Goal: Ask a question: Seek information or help from site administrators or community

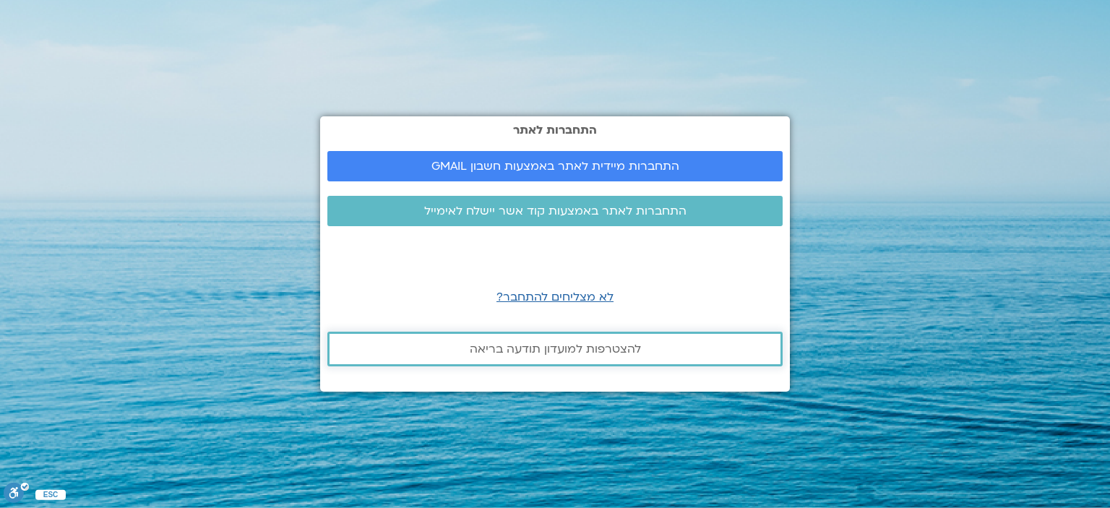
click at [558, 349] on span "להצטרפות למועדון תודעה בריאה" at bounding box center [555, 349] width 171 height 13
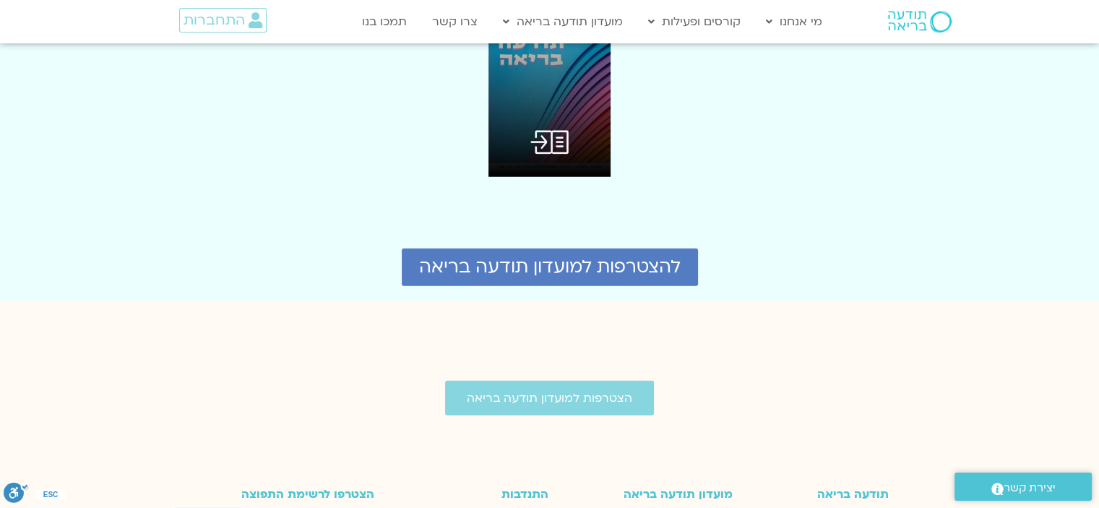
scroll to position [3686, 0]
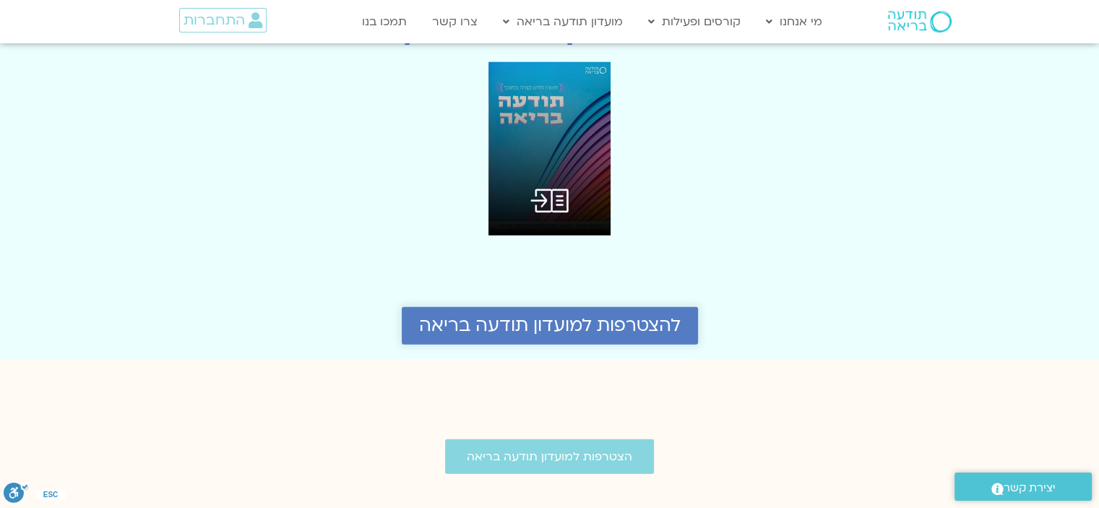
click at [528, 316] on span "להצטרפות למועדון תודעה בריאה" at bounding box center [550, 326] width 262 height 20
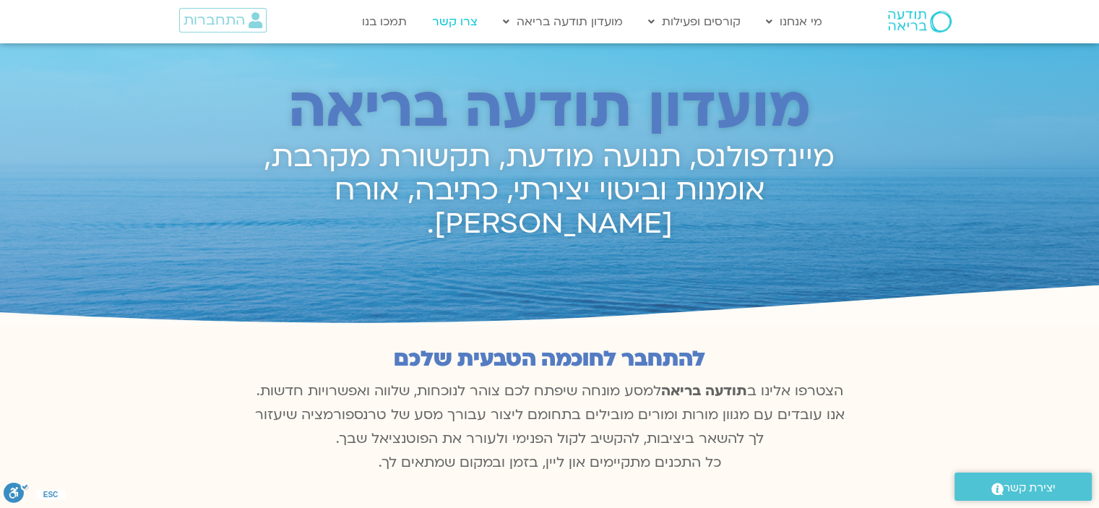
click at [454, 22] on link "צרו קשר" at bounding box center [455, 21] width 60 height 27
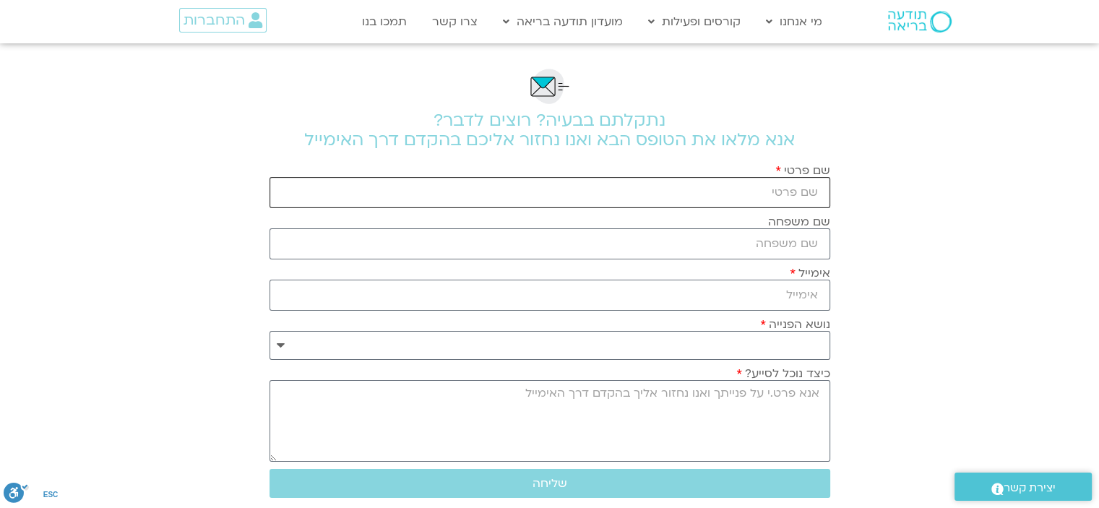
click at [801, 191] on input "שם פרטי" at bounding box center [550, 192] width 561 height 31
type input "נגה"
type input "חרמון"
type input "noga_h@netvision.net.il"
click at [811, 343] on select "**********" at bounding box center [550, 345] width 561 height 29
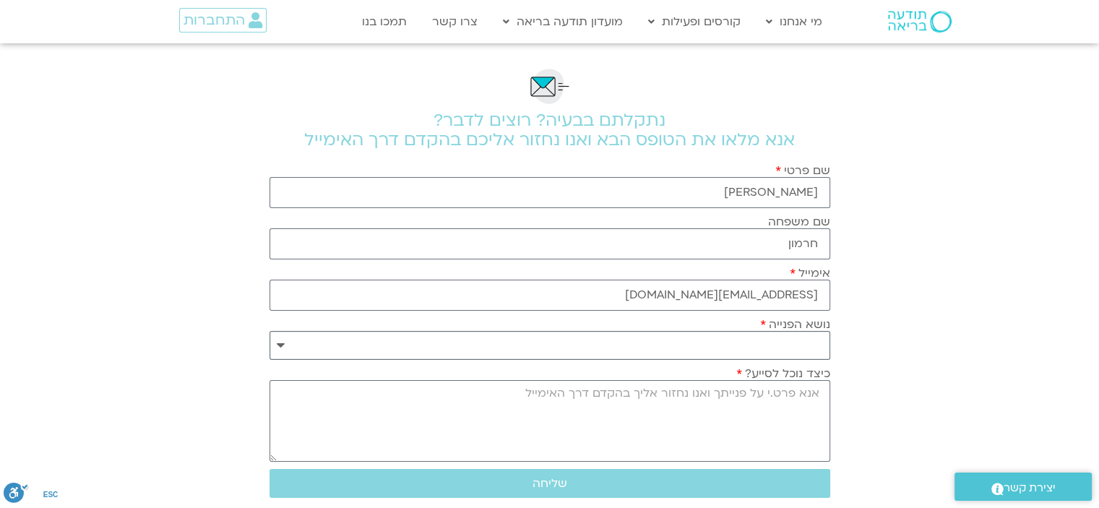
select select "**********"
click at [270, 331] on select "**********" at bounding box center [550, 345] width 561 height 29
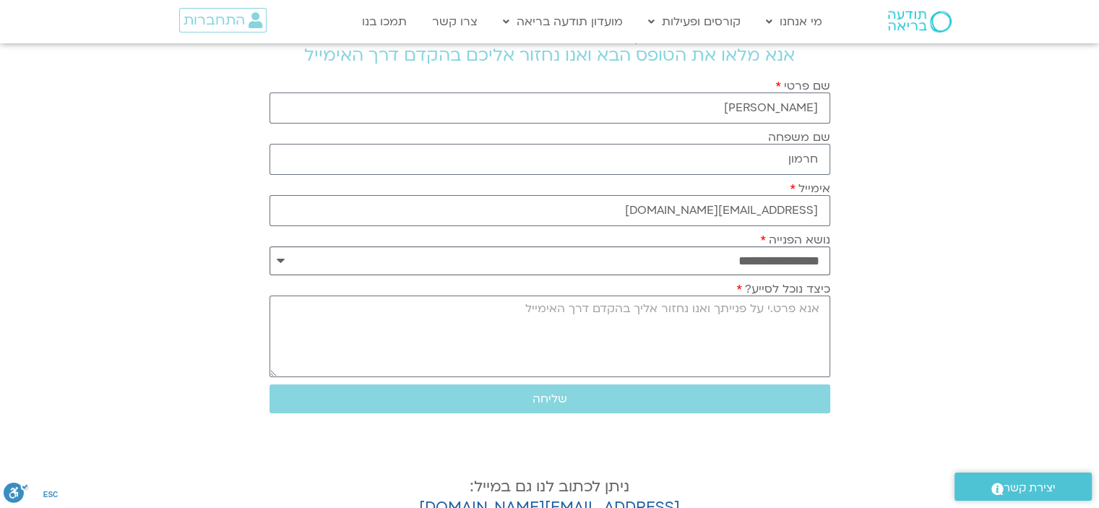
scroll to position [217, 0]
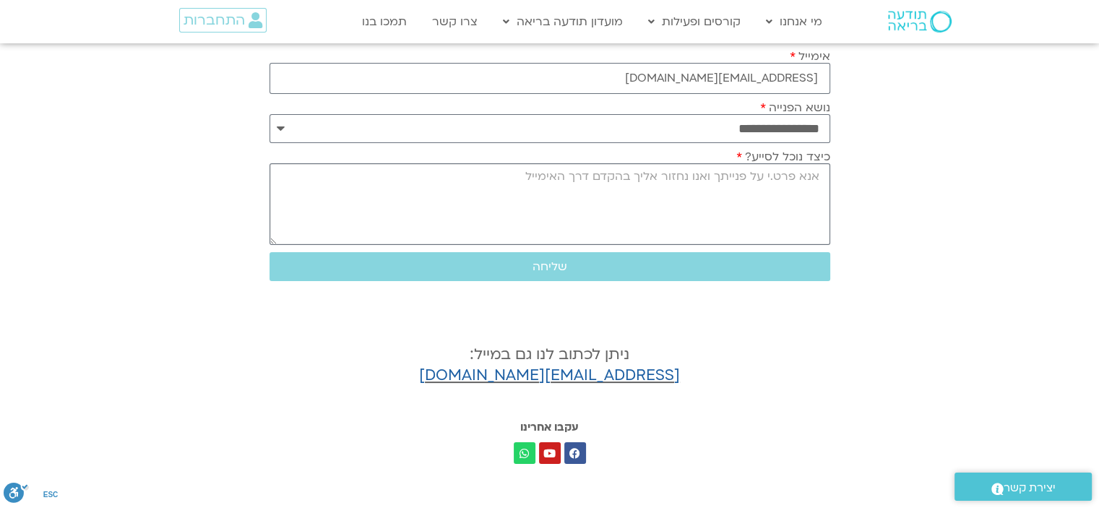
click at [805, 179] on textarea "כיצד נוכל לסייע?" at bounding box center [550, 204] width 561 height 82
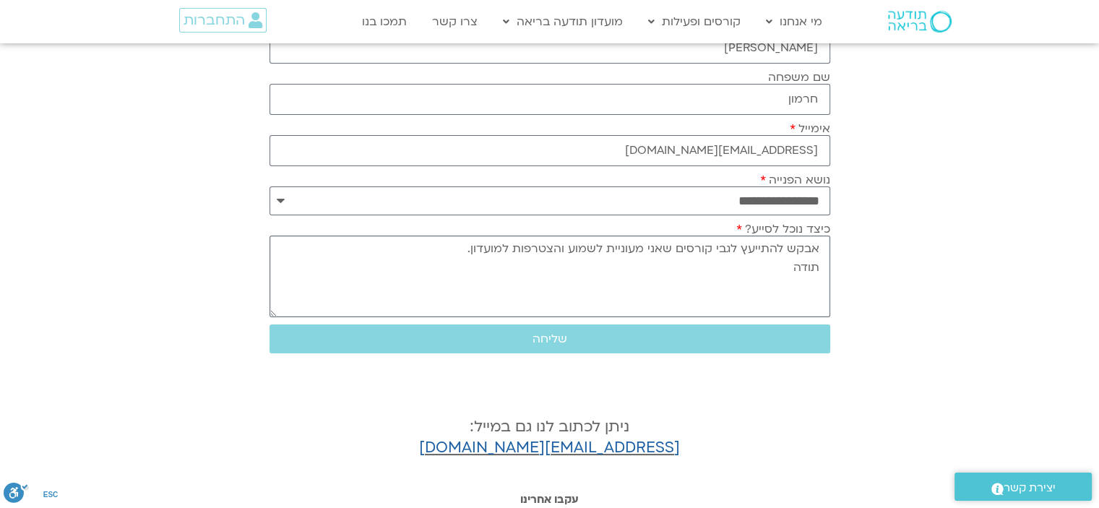
type textarea "אבקש להתייעץ לגבי קורסים שאני מעוניית לשמוע והצטרפות למועדון. תודה"
click at [815, 98] on input "חרמון" at bounding box center [550, 99] width 561 height 31
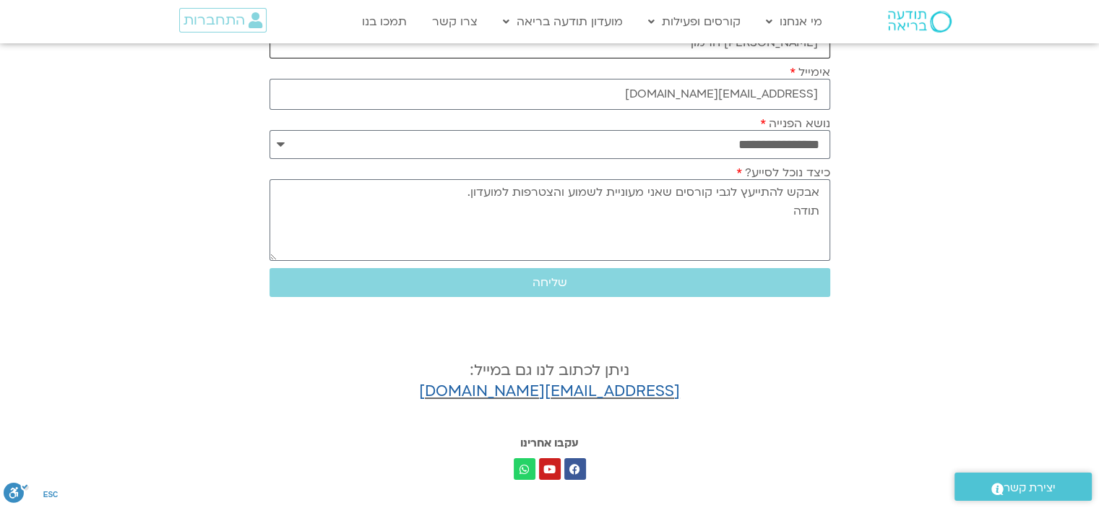
scroll to position [289, 0]
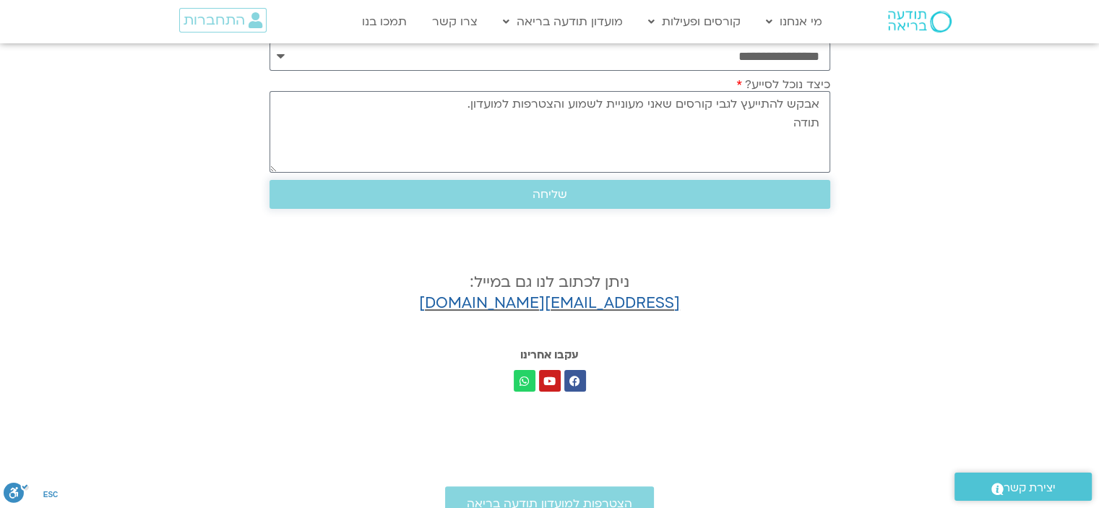
type input "גור חרמון"
click at [566, 189] on span "שליחה" at bounding box center [550, 194] width 35 height 13
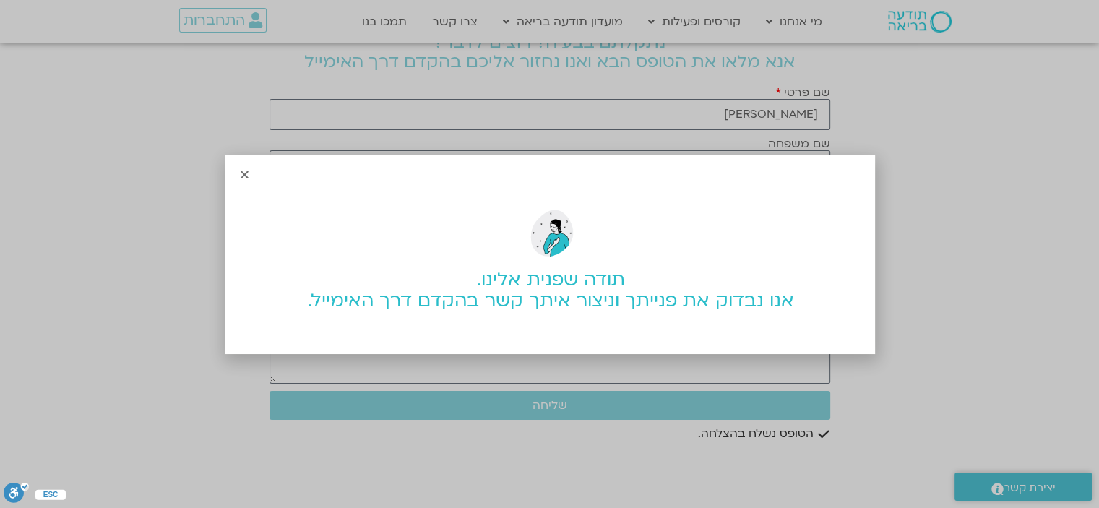
scroll to position [0, 0]
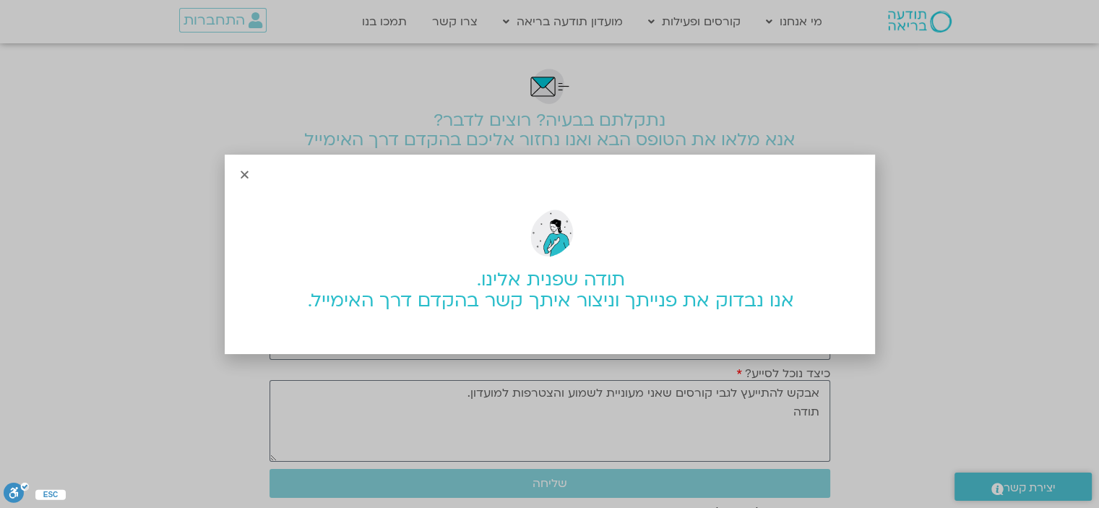
click at [240, 173] on icon "Close" at bounding box center [244, 174] width 11 height 11
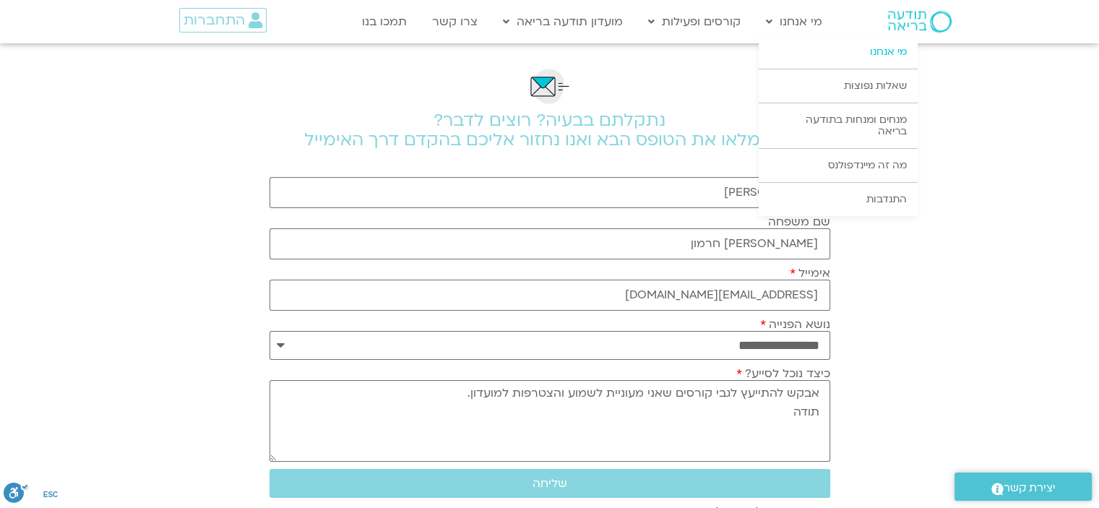
click at [880, 51] on link "מי אנחנו" at bounding box center [838, 51] width 159 height 33
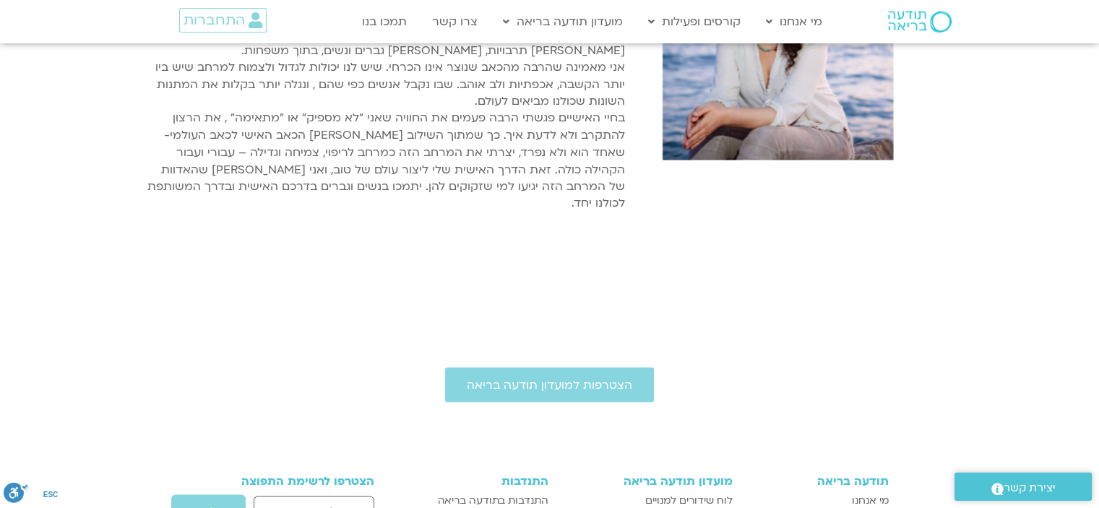
scroll to position [2746, 0]
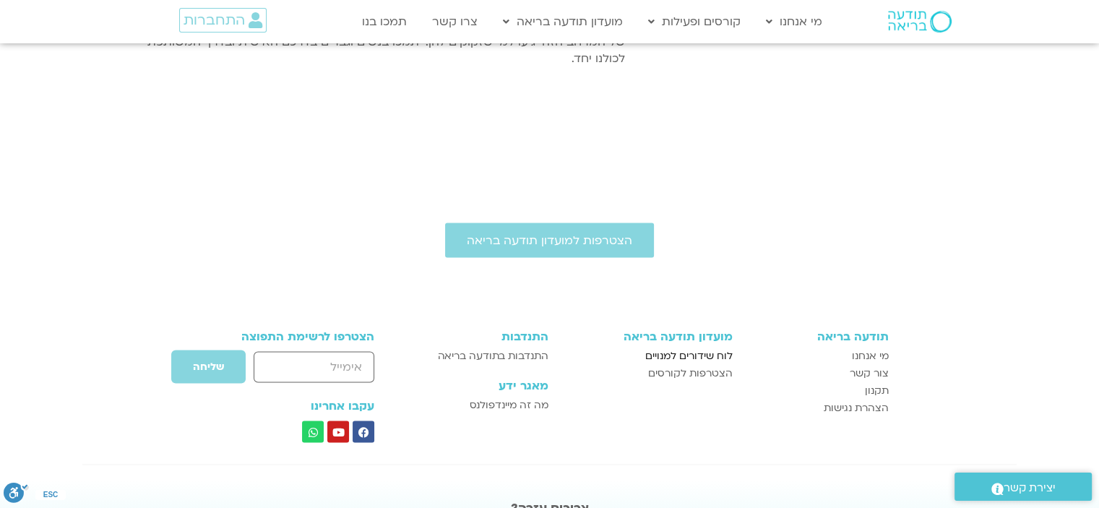
click at [705, 347] on span "לוח שידורים למנויים" at bounding box center [688, 355] width 87 height 17
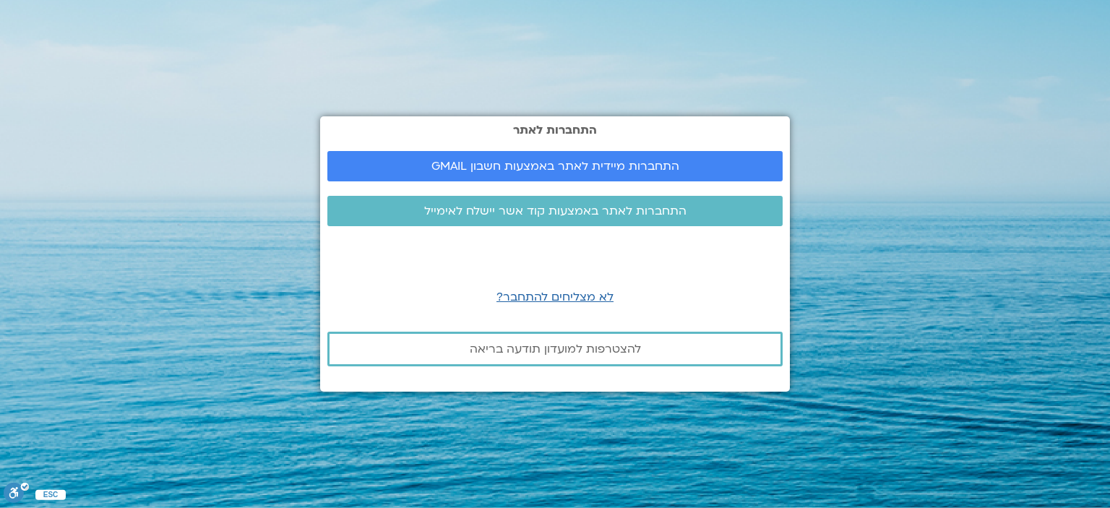
click at [838, 233] on section "התחברות לאתר התחברות מיידית לאתר באמצעות חשבון GMAIL התחברות לאתר באמצעות קוד א…" at bounding box center [555, 254] width 1110 height 508
